Goal: Task Accomplishment & Management: Complete application form

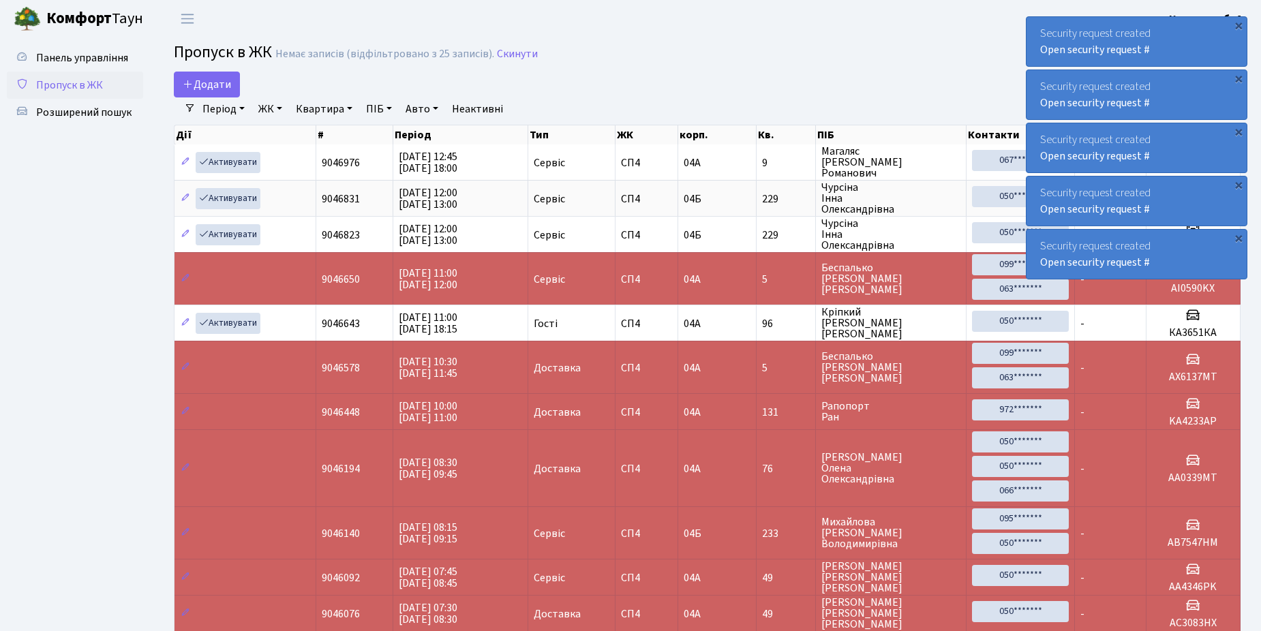
select select "25"
click at [197, 86] on span "Додати" at bounding box center [207, 84] width 48 height 15
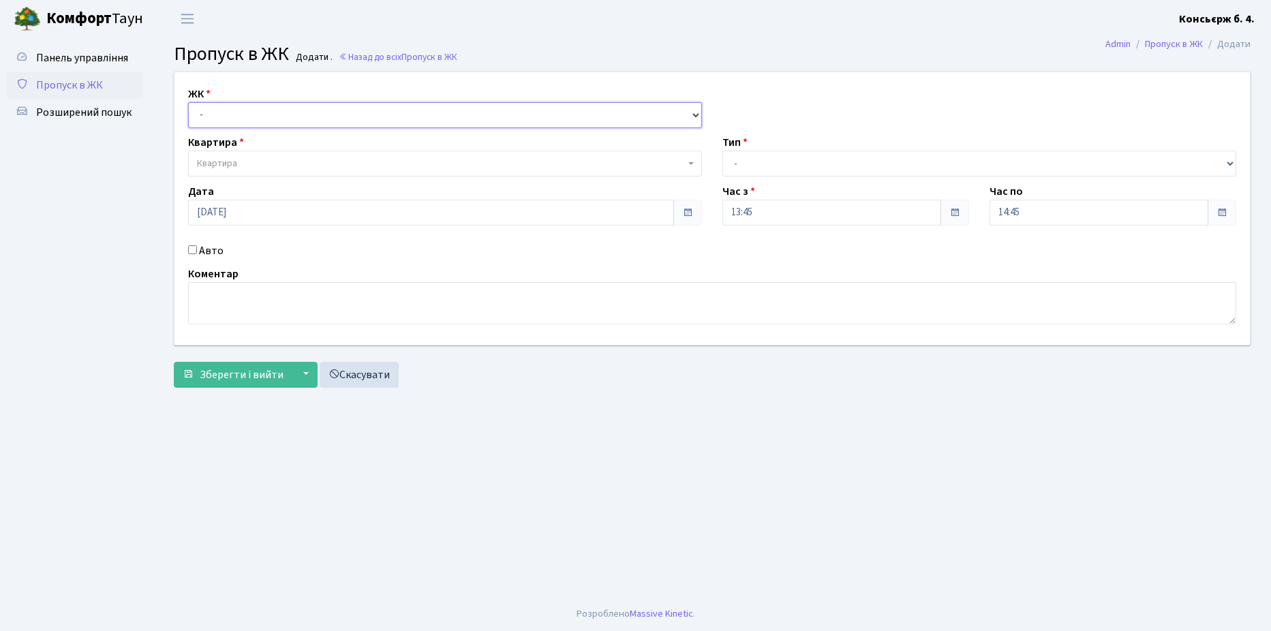
click at [267, 110] on select "- СП4, Столичне шосе, 5" at bounding box center [445, 115] width 514 height 26
select select "325"
click at [188, 102] on select "- СП4, Столичне шосе, 5" at bounding box center [445, 115] width 514 height 26
select select
click at [265, 156] on span "Квартира" at bounding box center [445, 164] width 514 height 26
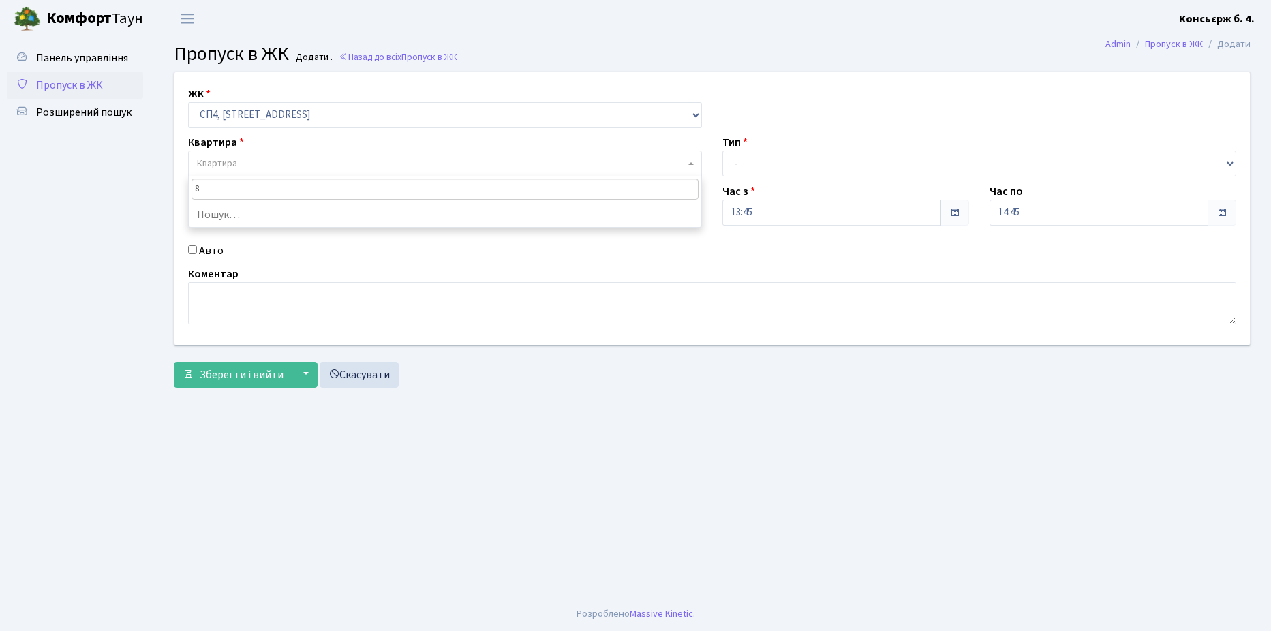
type input "87"
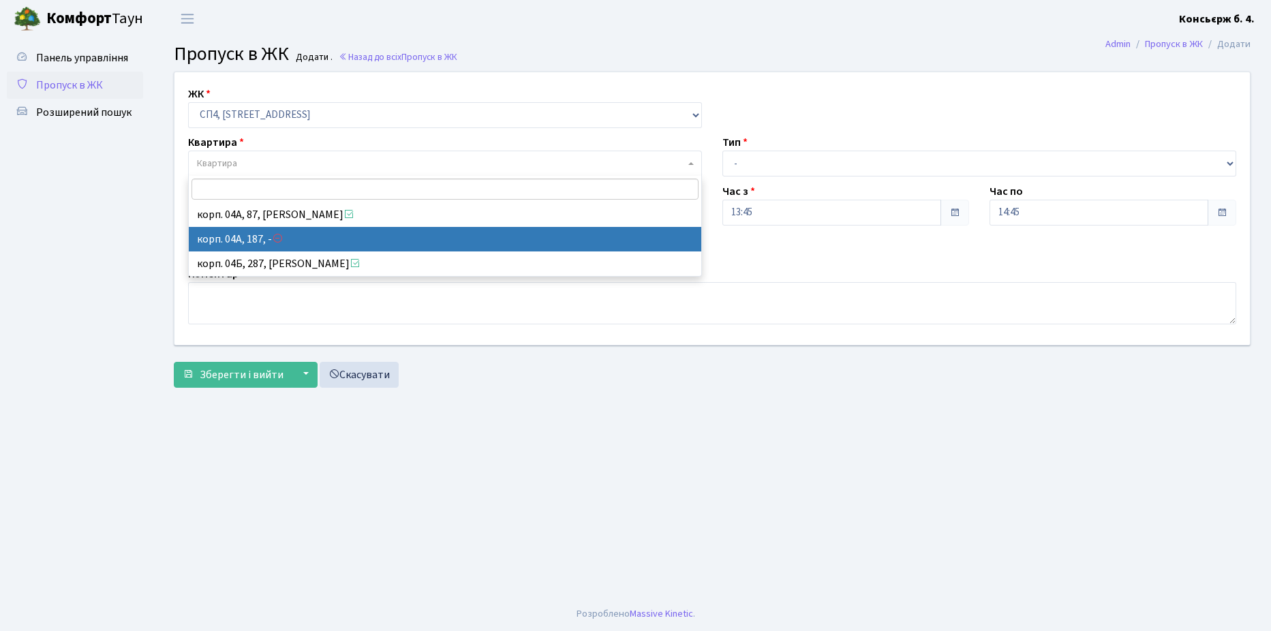
click at [75, 77] on link "Пропуск в ЖК" at bounding box center [75, 85] width 136 height 27
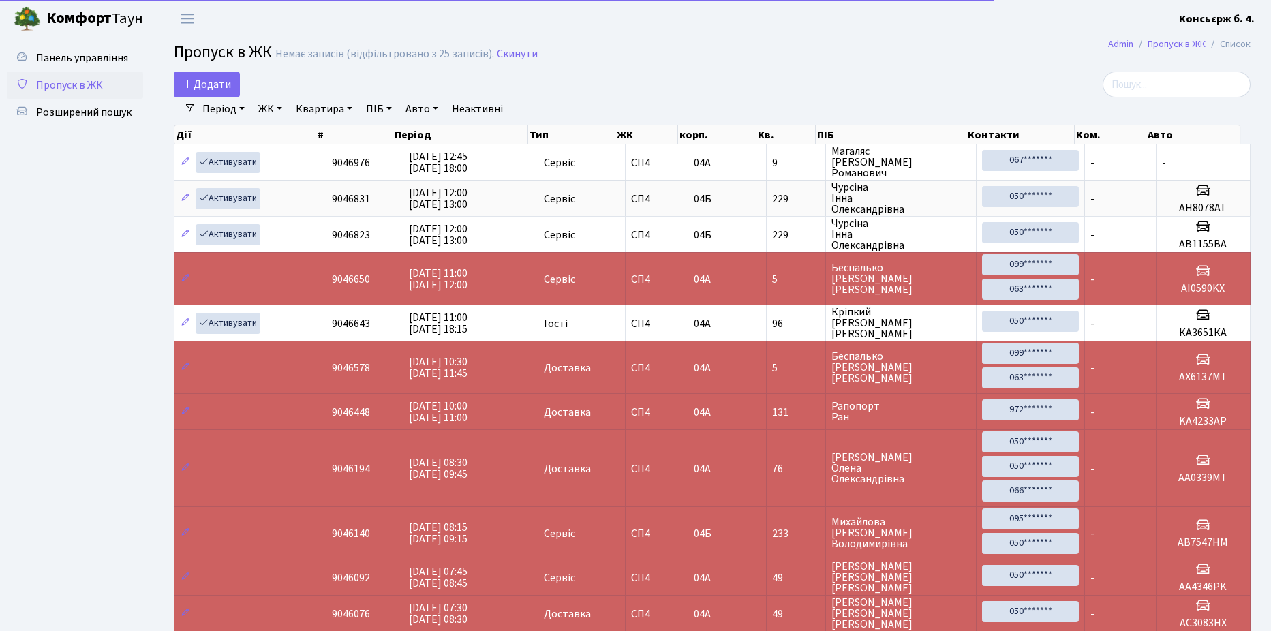
select select "25"
